Goal: Task Accomplishment & Management: Use online tool/utility

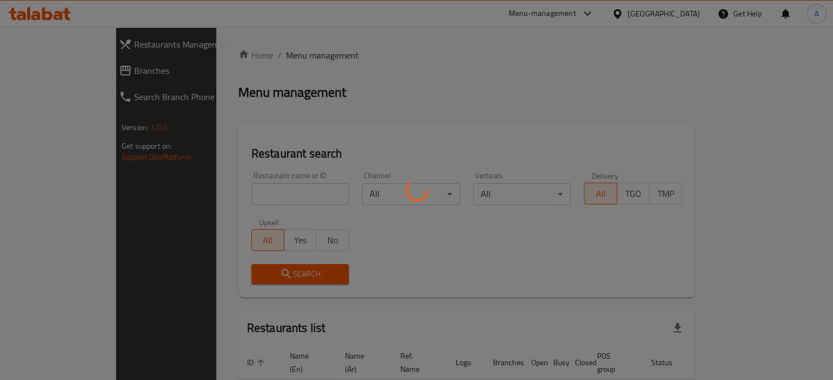
click at [234, 197] on div at bounding box center [416, 190] width 833 height 380
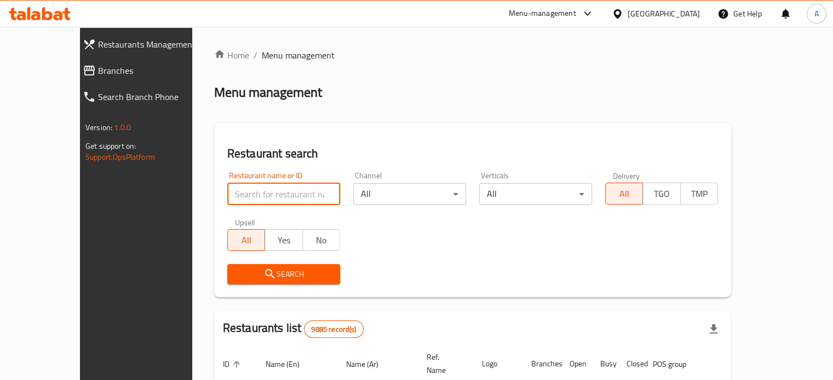
click at [241, 194] on input "search" at bounding box center [283, 194] width 113 height 22
type input "seven burger"
click at [265, 276] on icon "submit" at bounding box center [269, 273] width 9 height 9
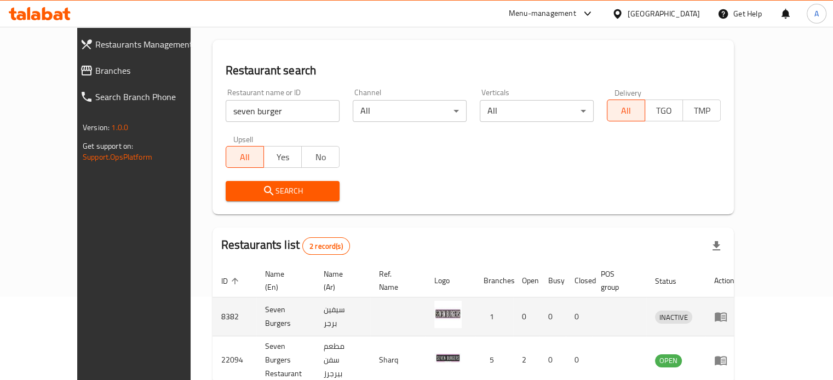
scroll to position [124, 0]
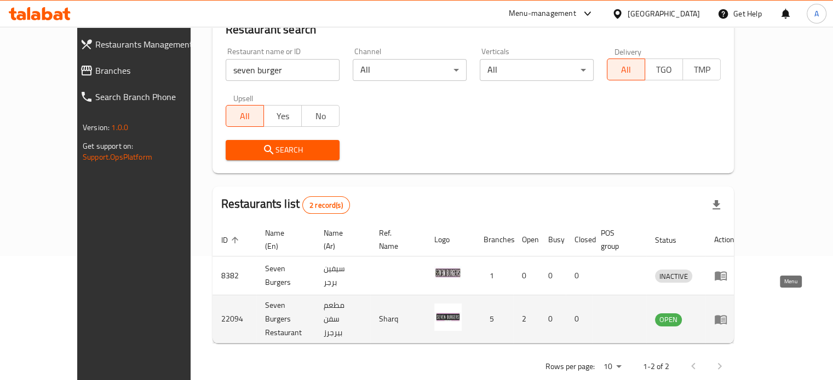
click at [725, 318] on icon "enhanced table" at bounding box center [723, 320] width 4 height 4
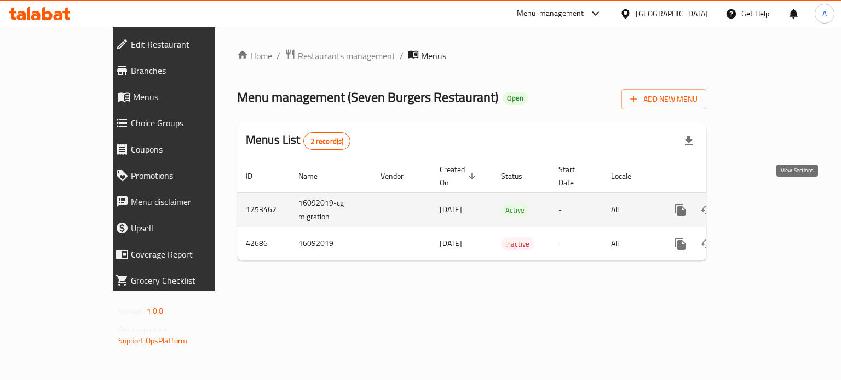
click at [764, 205] on icon "enhanced table" at bounding box center [759, 210] width 10 height 10
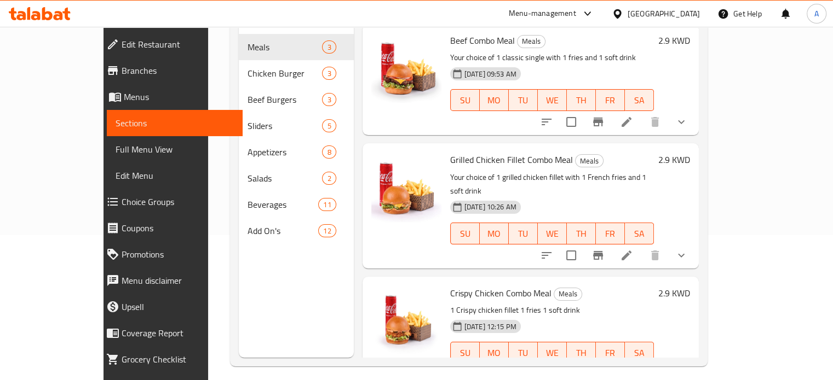
scroll to position [153, 0]
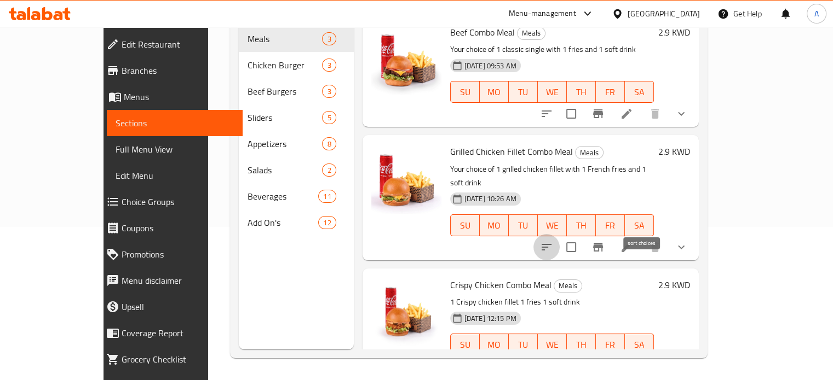
click at [553, 241] on icon "sort-choices" at bounding box center [546, 247] width 13 height 13
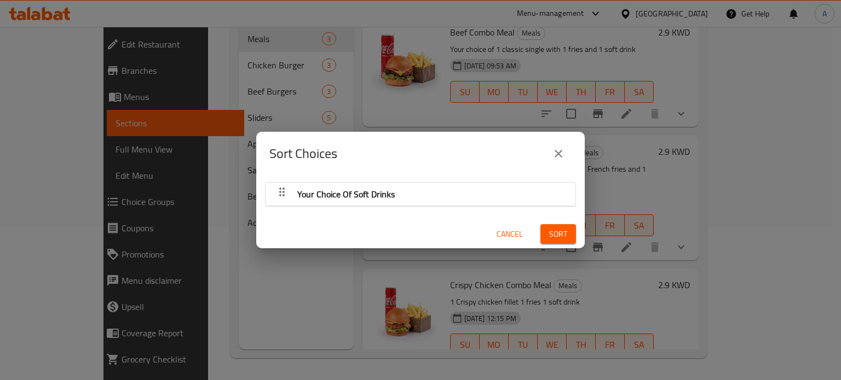
click at [555, 152] on icon "close" at bounding box center [558, 153] width 13 height 13
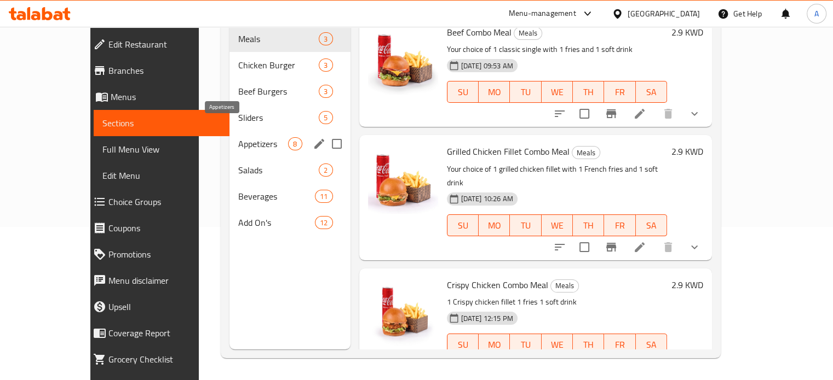
click at [238, 137] on span "Appetizers" at bounding box center [263, 143] width 50 height 13
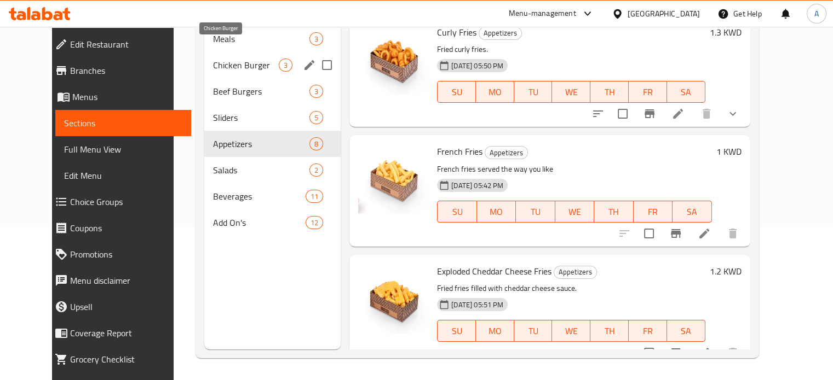
click at [213, 59] on span "Chicken Burger" at bounding box center [246, 65] width 66 height 13
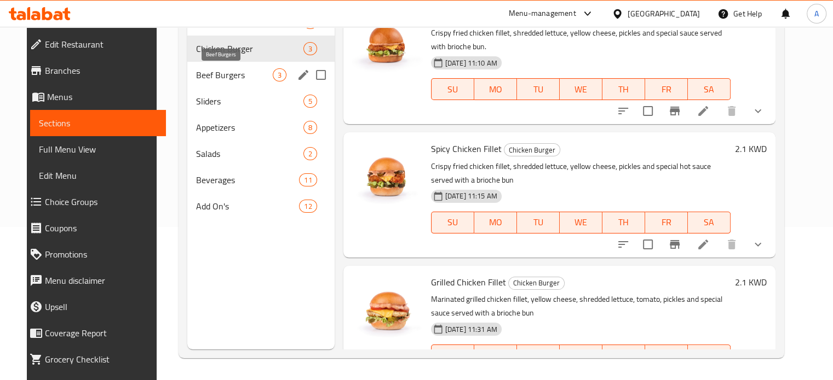
click at [212, 80] on span "Beef Burgers" at bounding box center [234, 74] width 76 height 13
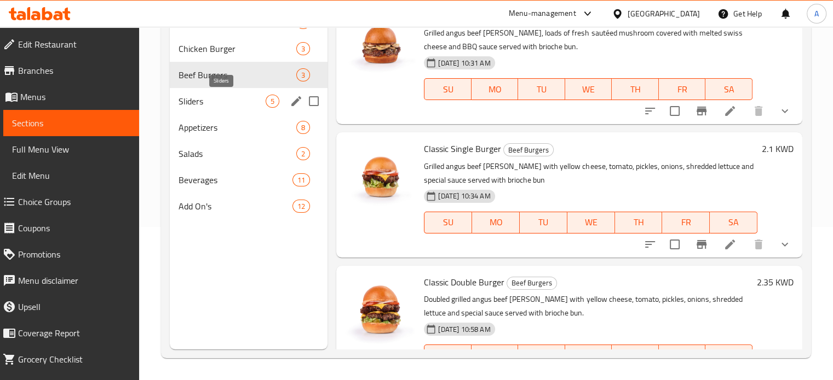
click at [212, 105] on span "Sliders" at bounding box center [222, 101] width 88 height 13
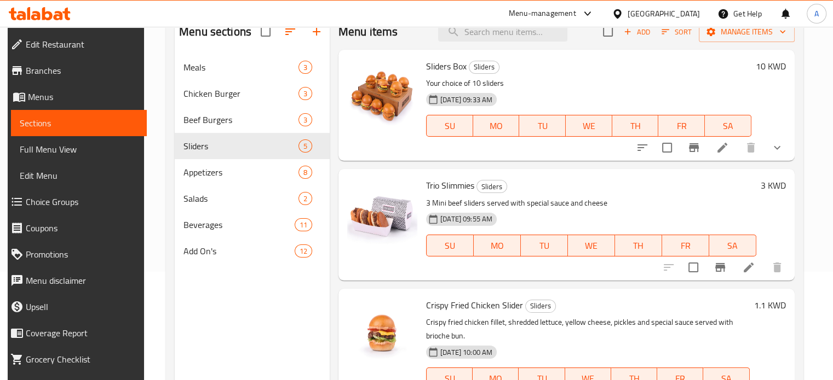
scroll to position [109, 0]
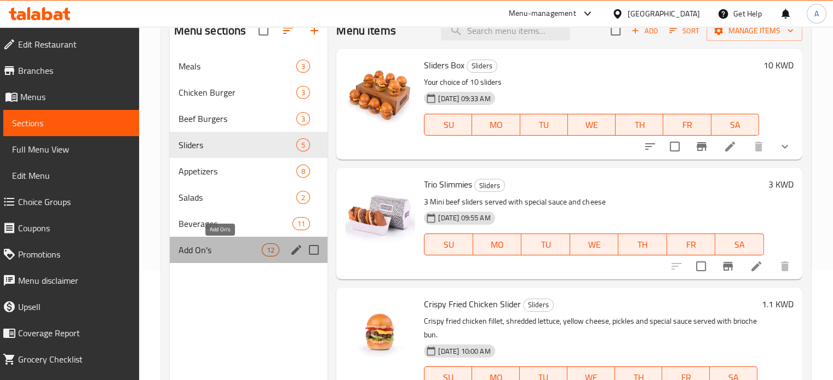
click at [201, 253] on span "Add On's" at bounding box center [220, 250] width 84 height 13
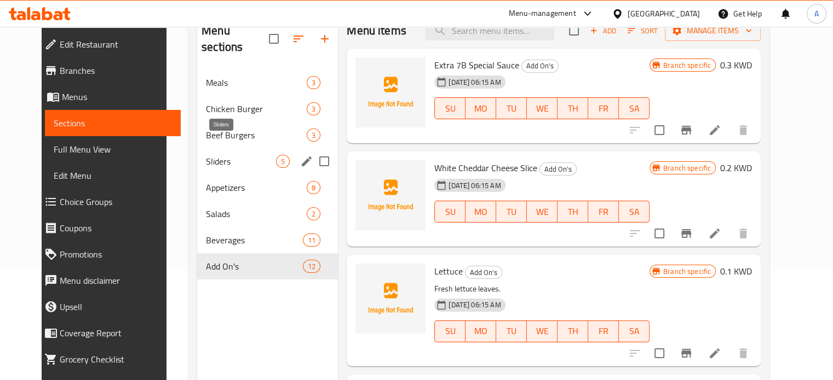
click at [206, 155] on span "Sliders" at bounding box center [241, 161] width 70 height 13
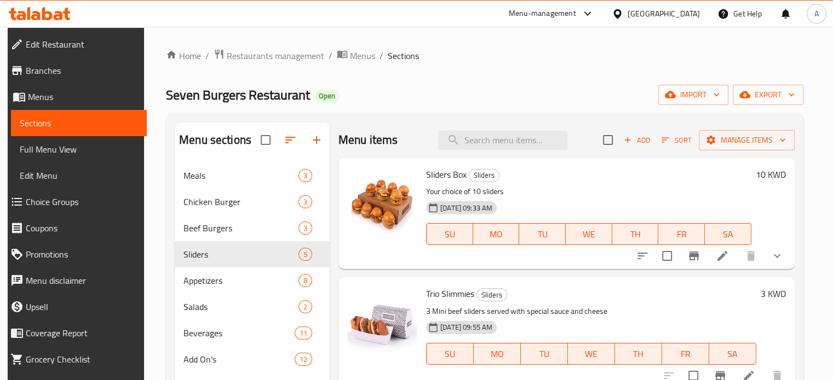
click at [48, 15] on icon at bounding box center [40, 13] width 62 height 13
